Goal: Task Accomplishment & Management: Use online tool/utility

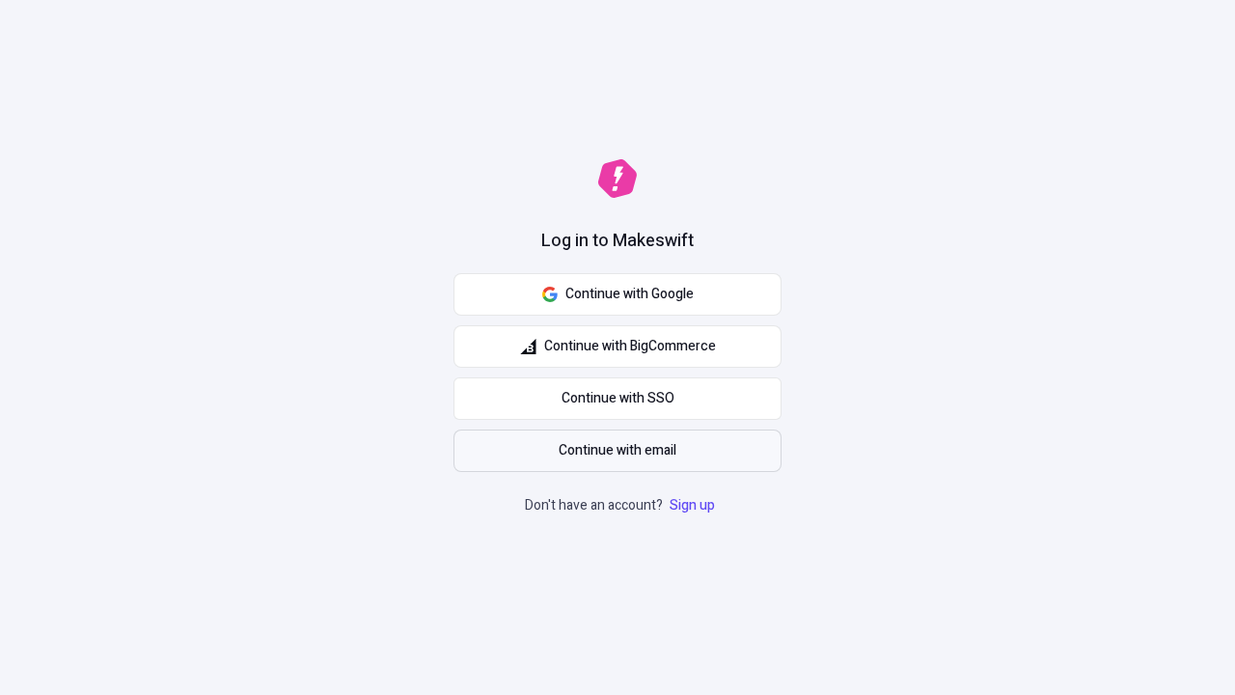
click at [617, 450] on span "Continue with email" at bounding box center [618, 450] width 118 height 21
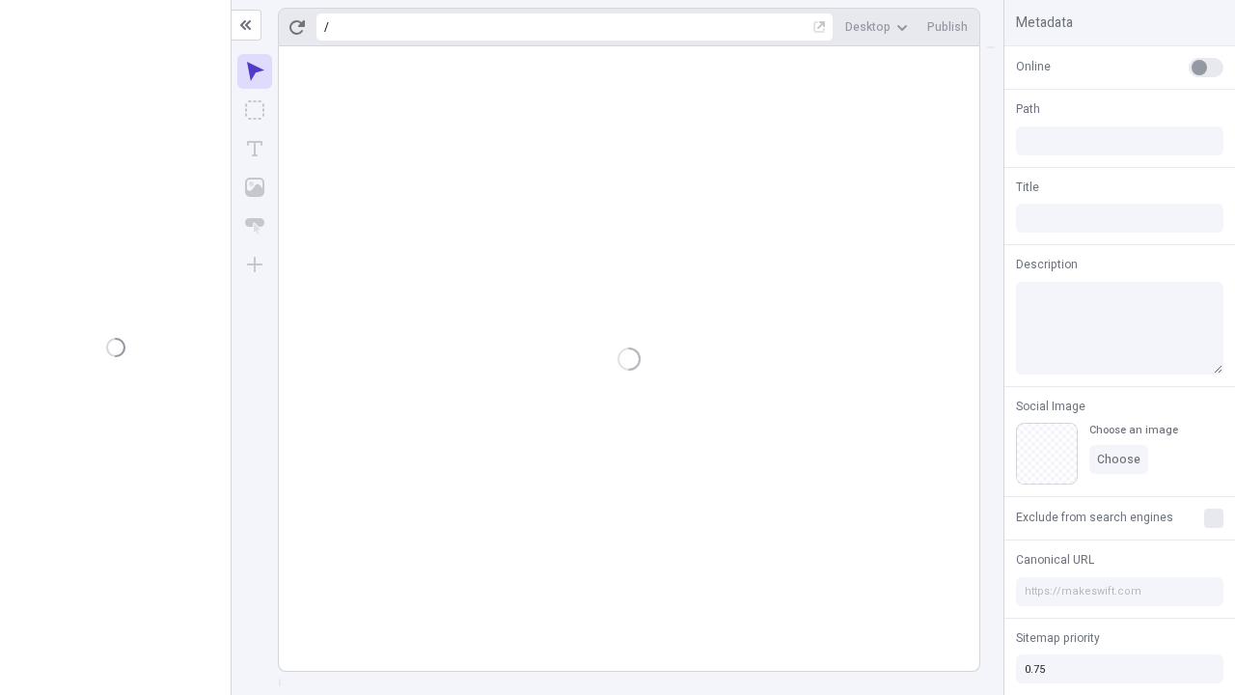
type input "/deep-link-acidus"
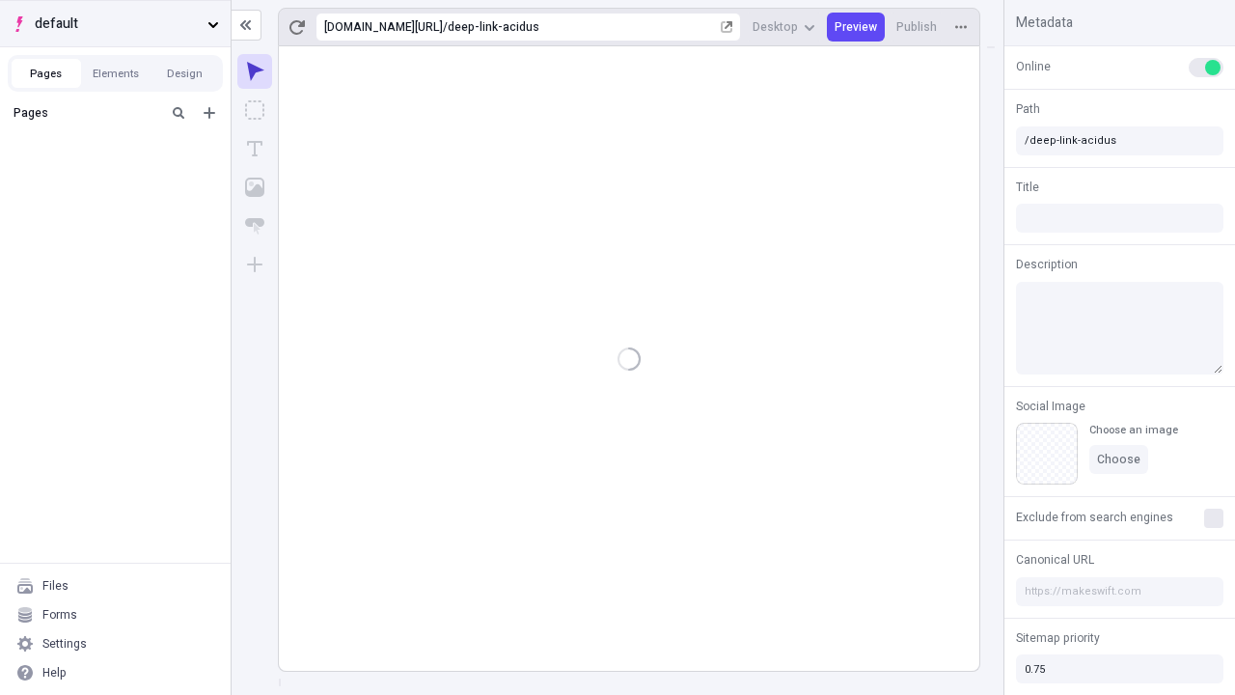
click at [115, 23] on span "default" at bounding box center [117, 24] width 165 height 21
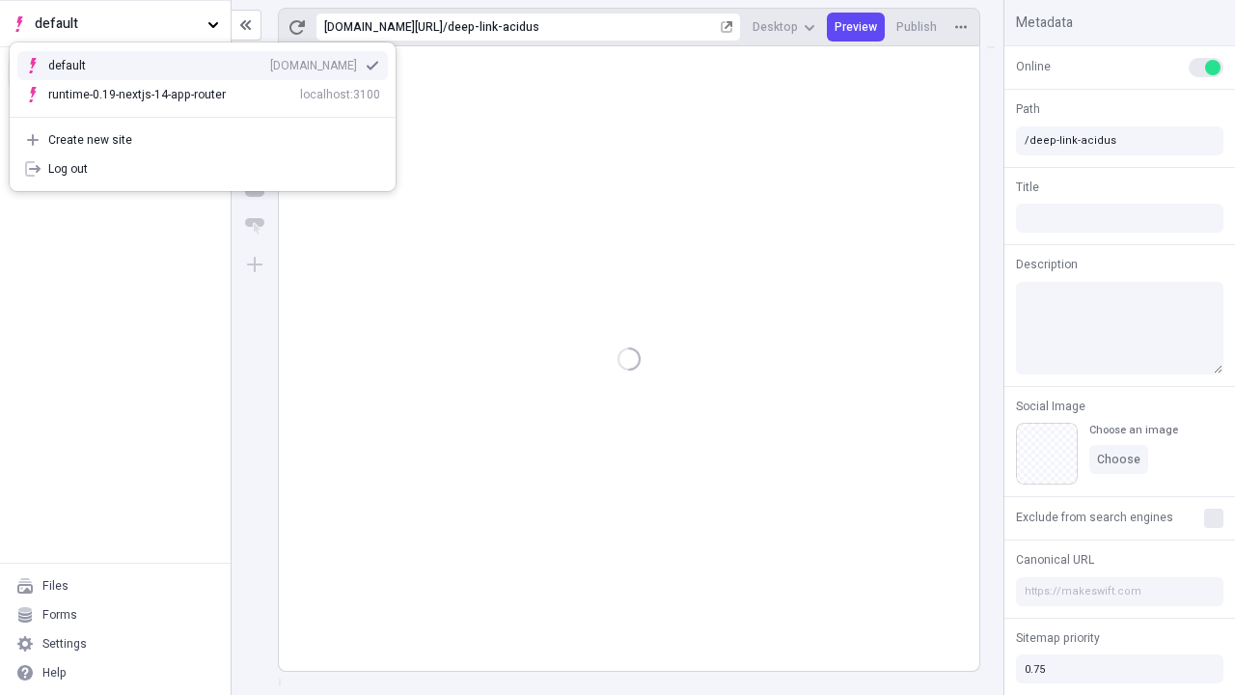
click at [270, 62] on div "[DOMAIN_NAME]" at bounding box center [313, 65] width 87 height 15
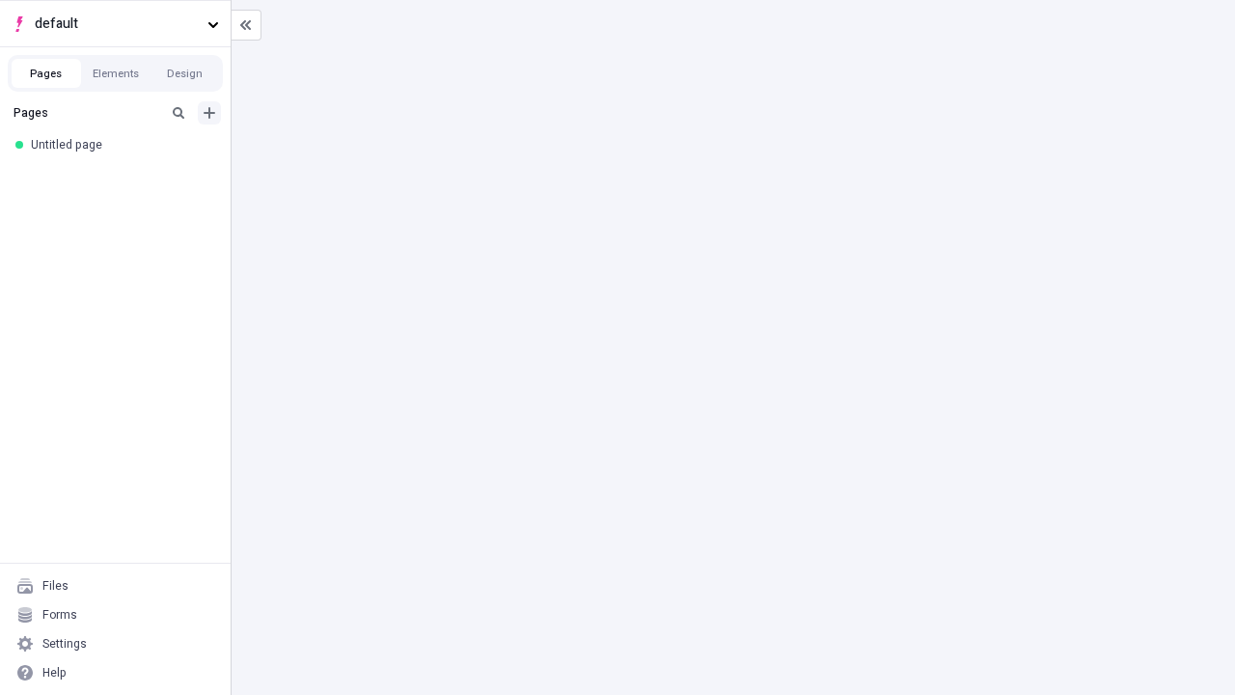
click at [209, 113] on icon "Add new" at bounding box center [210, 113] width 12 height 12
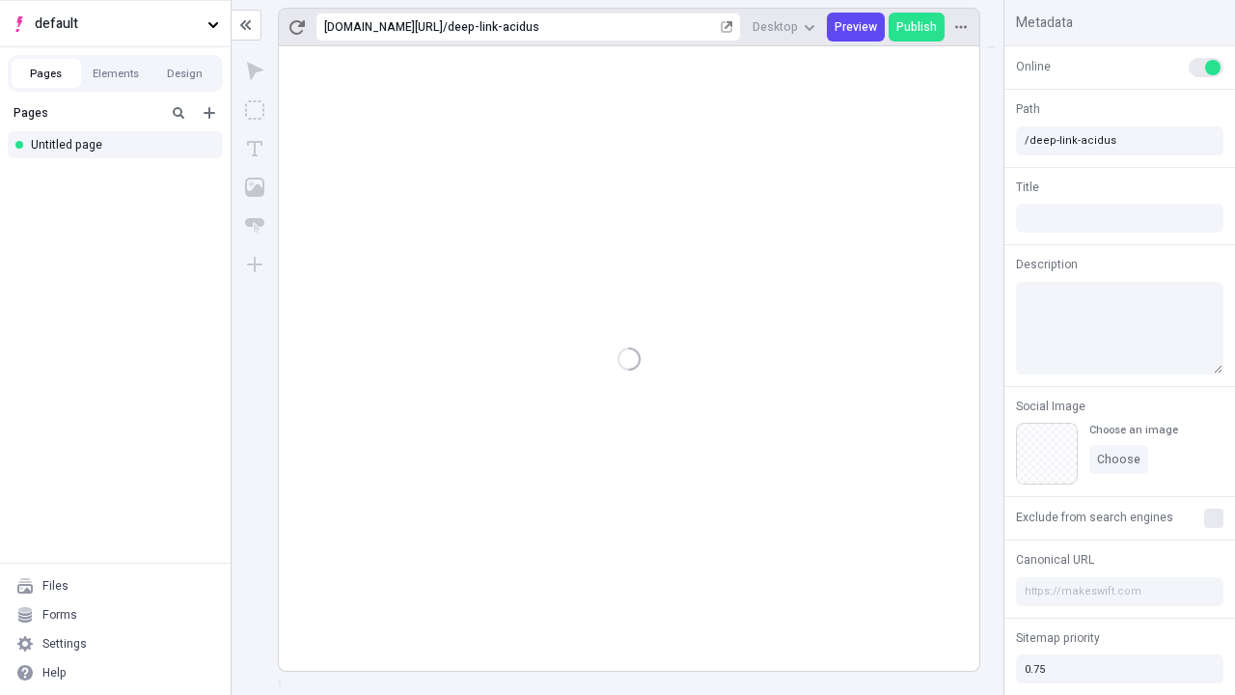
click at [121, 176] on div "Blank page" at bounding box center [120, 175] width 185 height 29
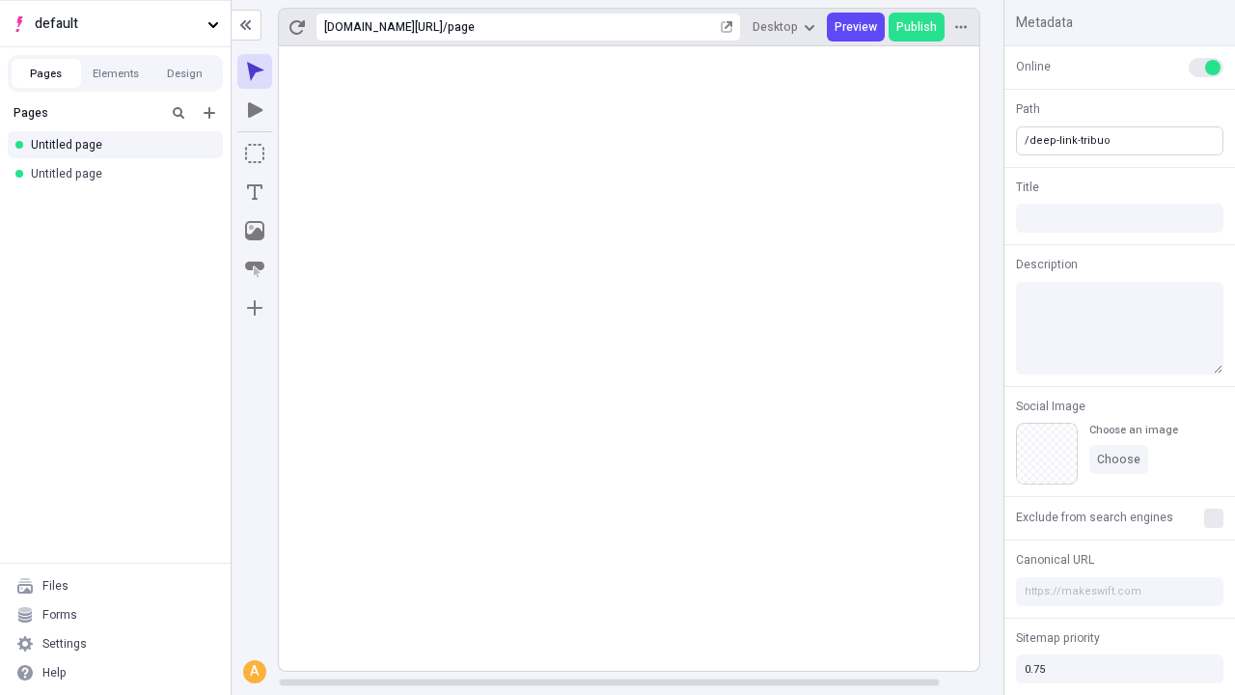
type input "/deep-link-tribuo"
click at [209, 113] on icon "Add new" at bounding box center [210, 113] width 12 height 12
click at [121, 176] on div "Blank page" at bounding box center [120, 178] width 185 height 29
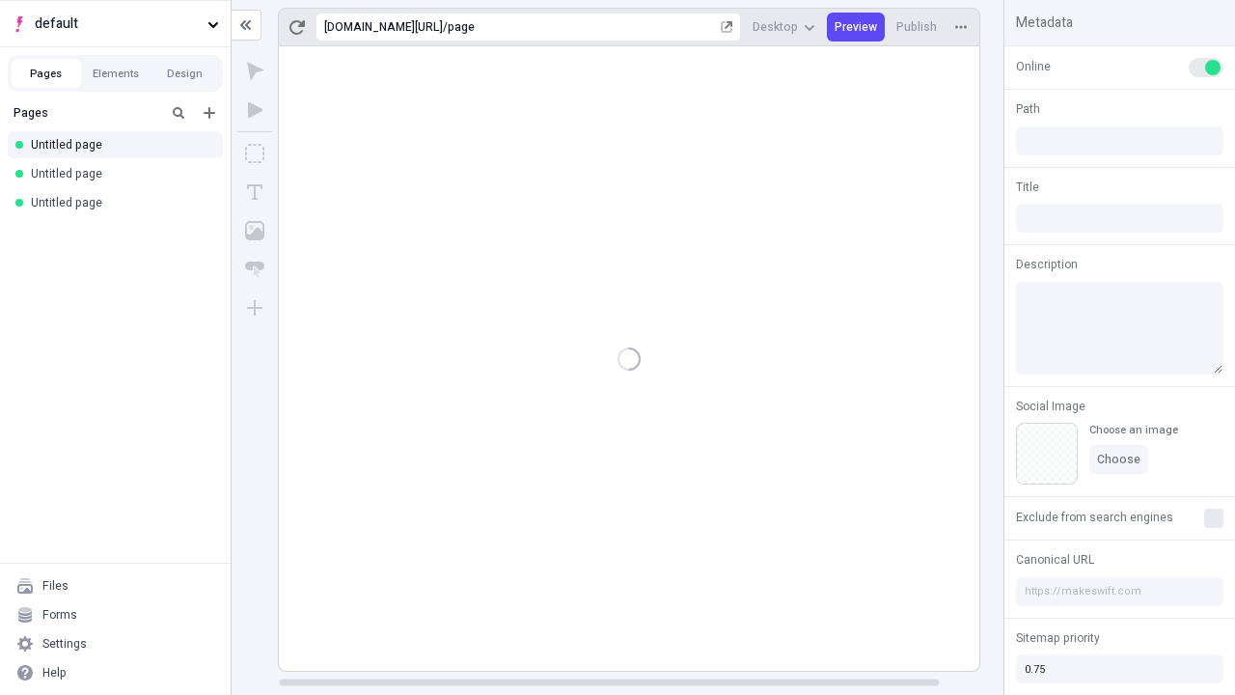
type input "/page"
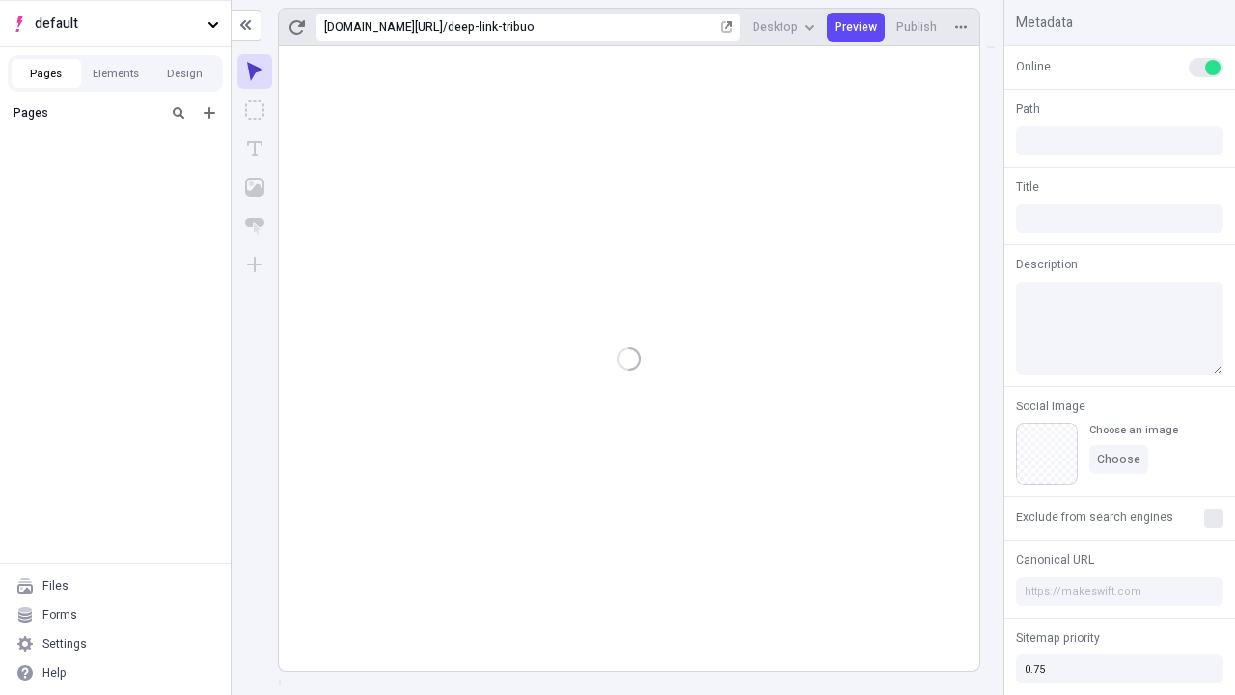
type input "/deep-link-tribuo"
